Goal: Find specific page/section: Find specific page/section

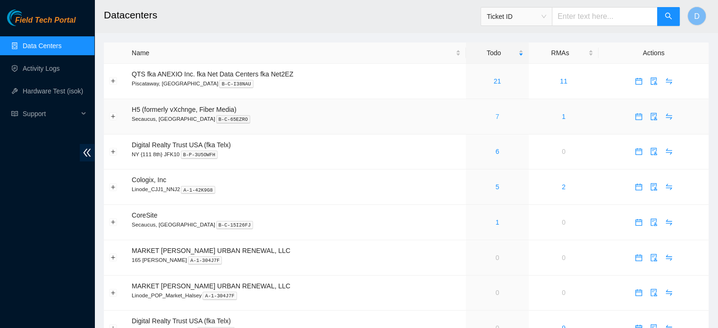
click at [496, 117] on link "7" at bounding box center [497, 117] width 4 height 8
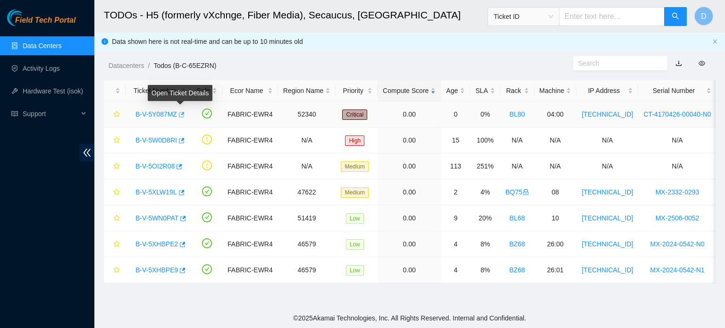
click at [180, 114] on icon "button" at bounding box center [180, 114] width 7 height 7
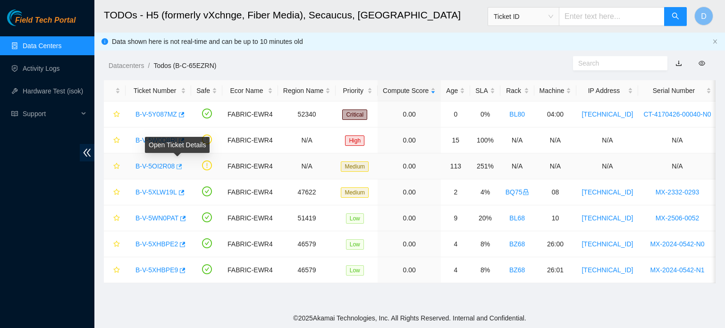
click at [178, 166] on icon "button" at bounding box center [179, 166] width 6 height 5
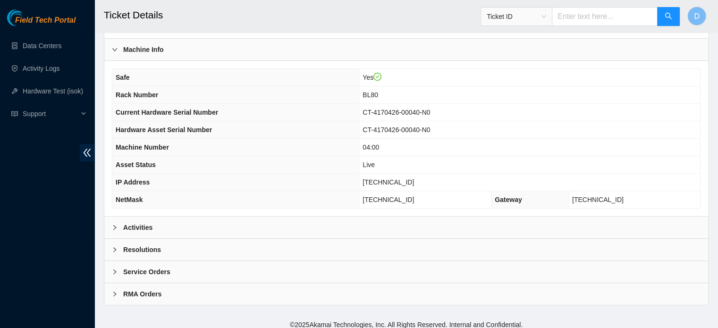
scroll to position [299, 0]
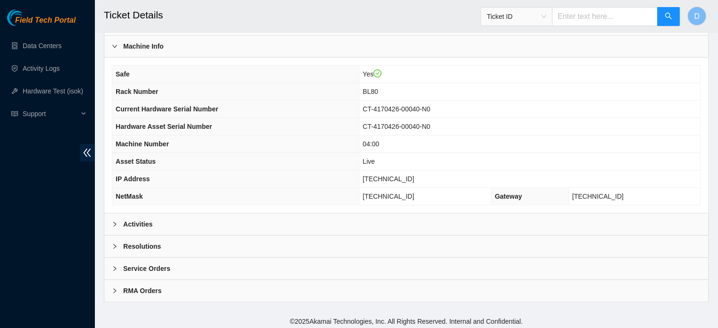
click at [166, 229] on div "Activities" at bounding box center [405, 224] width 603 height 22
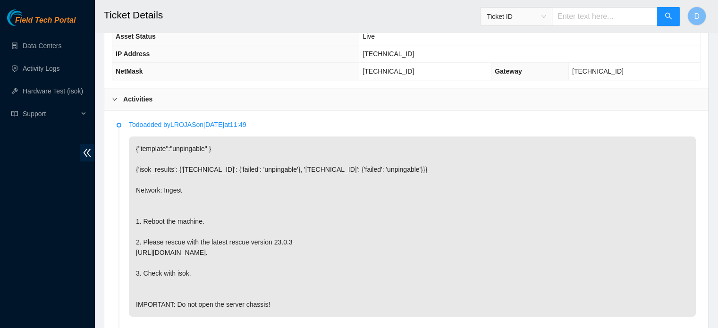
scroll to position [440, 0]
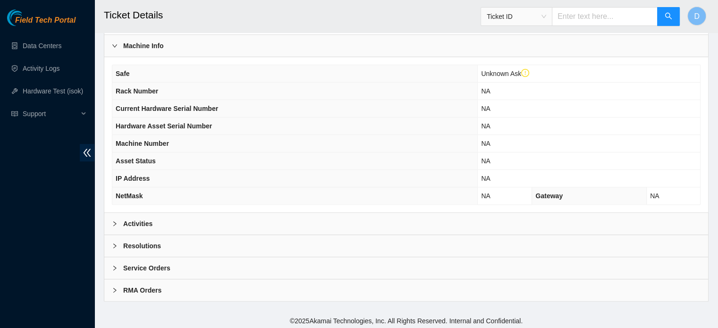
click at [187, 220] on div "Activities" at bounding box center [405, 224] width 603 height 22
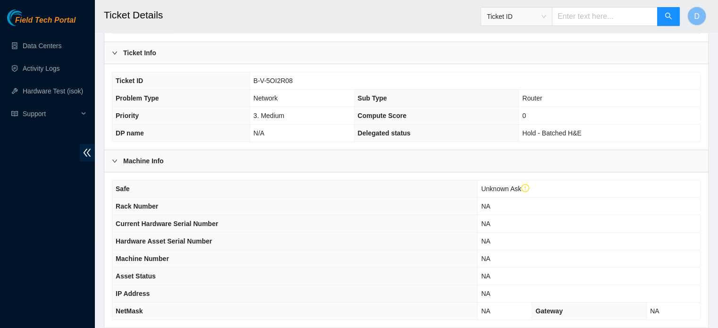
scroll to position [270, 0]
